Goal: Task Accomplishment & Management: Manage account settings

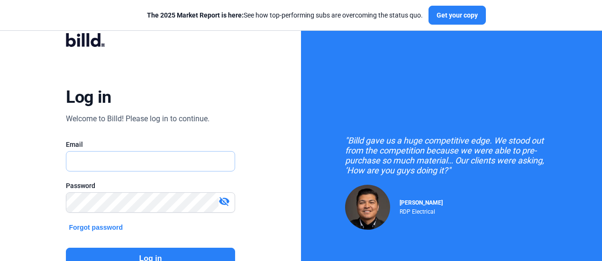
type input "[PERSON_NAME][EMAIL_ADDRESS][DOMAIN_NAME]"
click at [172, 255] on button "Log in" at bounding box center [150, 259] width 169 height 22
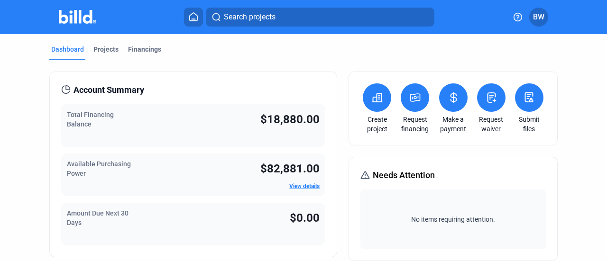
click at [144, 124] on div "Total Financing Balance" at bounding box center [109, 125] width 85 height 31
click at [142, 54] on div "Financings" at bounding box center [144, 49] width 33 height 9
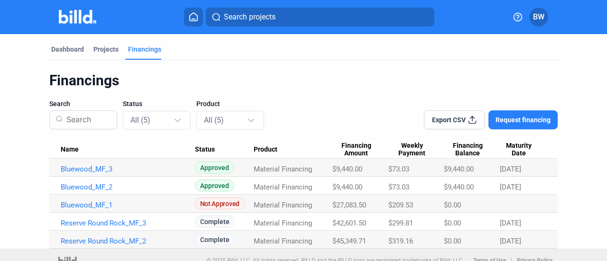
click at [516, 18] on icon at bounding box center [517, 16] width 9 height 9
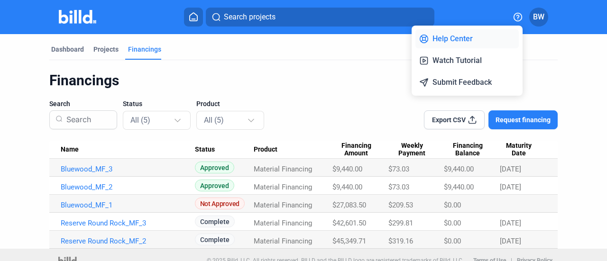
click at [476, 37] on button "Help Center" at bounding box center [466, 38] width 103 height 19
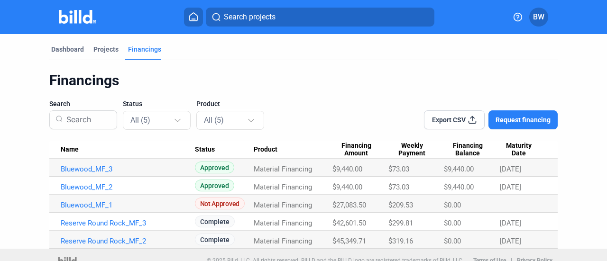
click at [191, 18] on icon at bounding box center [193, 16] width 9 height 9
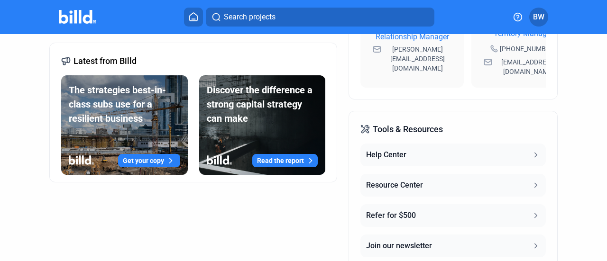
scroll to position [427, 0]
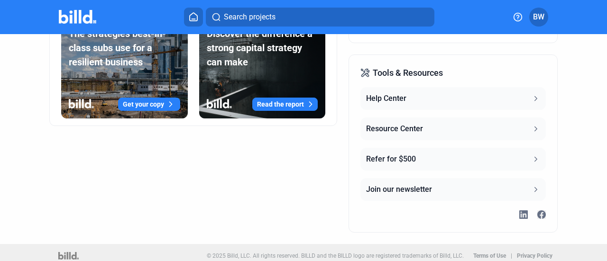
click at [447, 93] on button "Help Center" at bounding box center [452, 98] width 185 height 23
click at [529, 128] on button "Resource Center" at bounding box center [452, 129] width 185 height 23
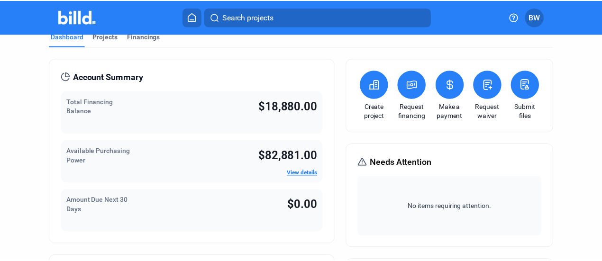
scroll to position [0, 0]
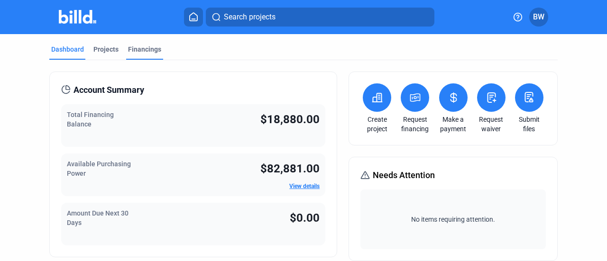
click at [138, 49] on div "Financings" at bounding box center [144, 49] width 33 height 9
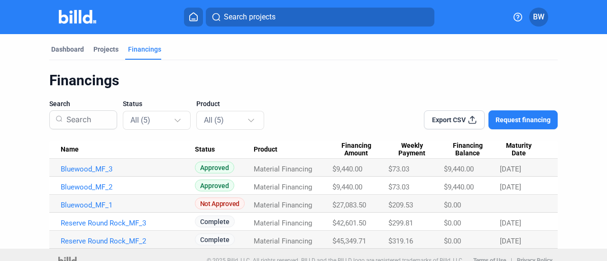
click at [539, 20] on span "BW" at bounding box center [538, 16] width 11 height 11
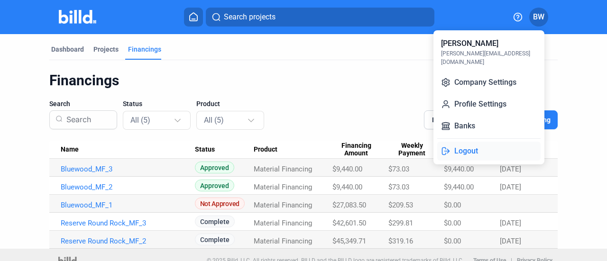
click at [497, 146] on button "Logout" at bounding box center [488, 151] width 103 height 19
